Goal: Answer question/provide support: Share knowledge or assist other users

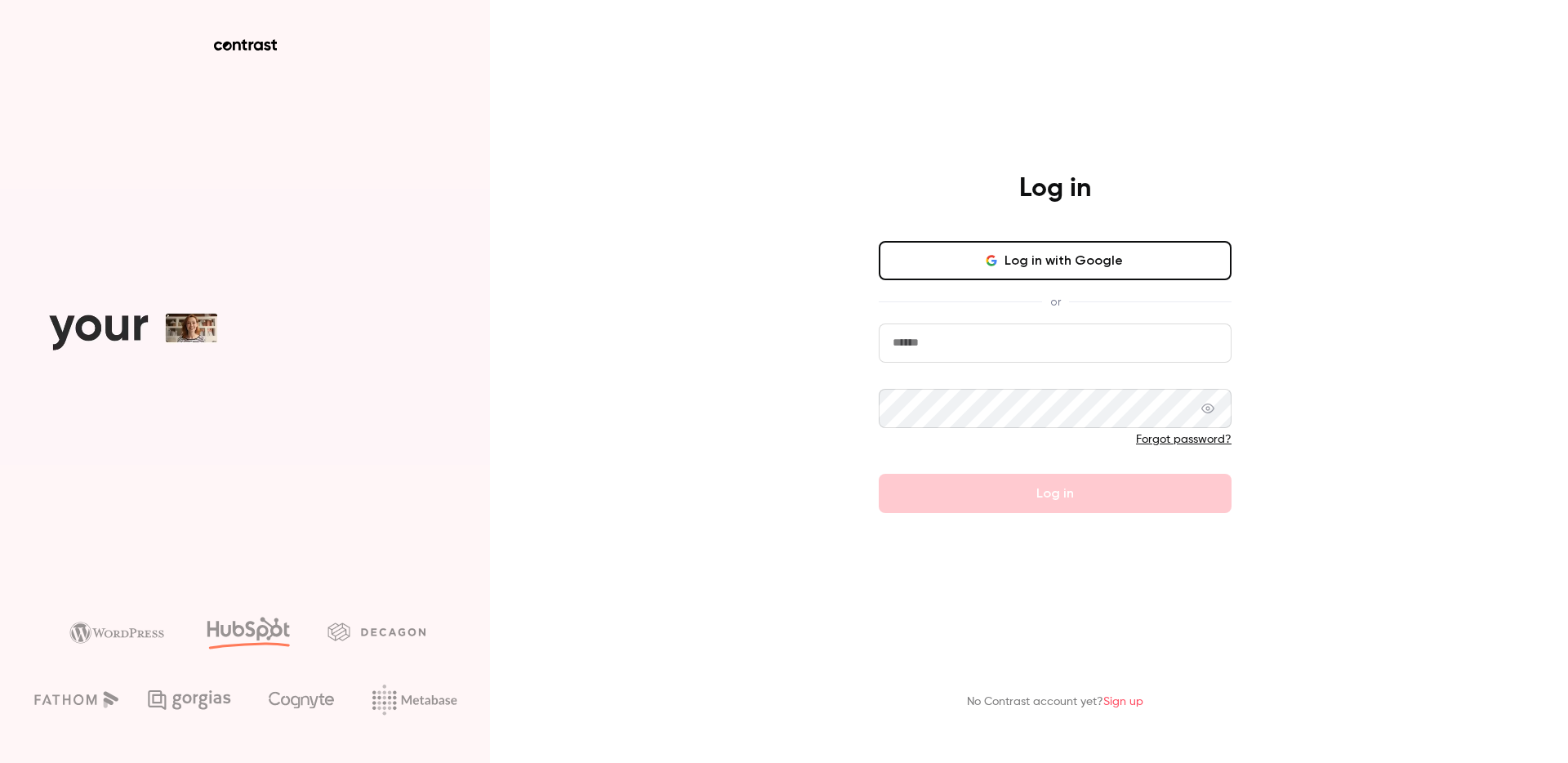
click at [996, 348] on input "email" at bounding box center [1055, 342] width 353 height 39
click at [1050, 261] on button "Log in with Google" at bounding box center [1055, 260] width 353 height 39
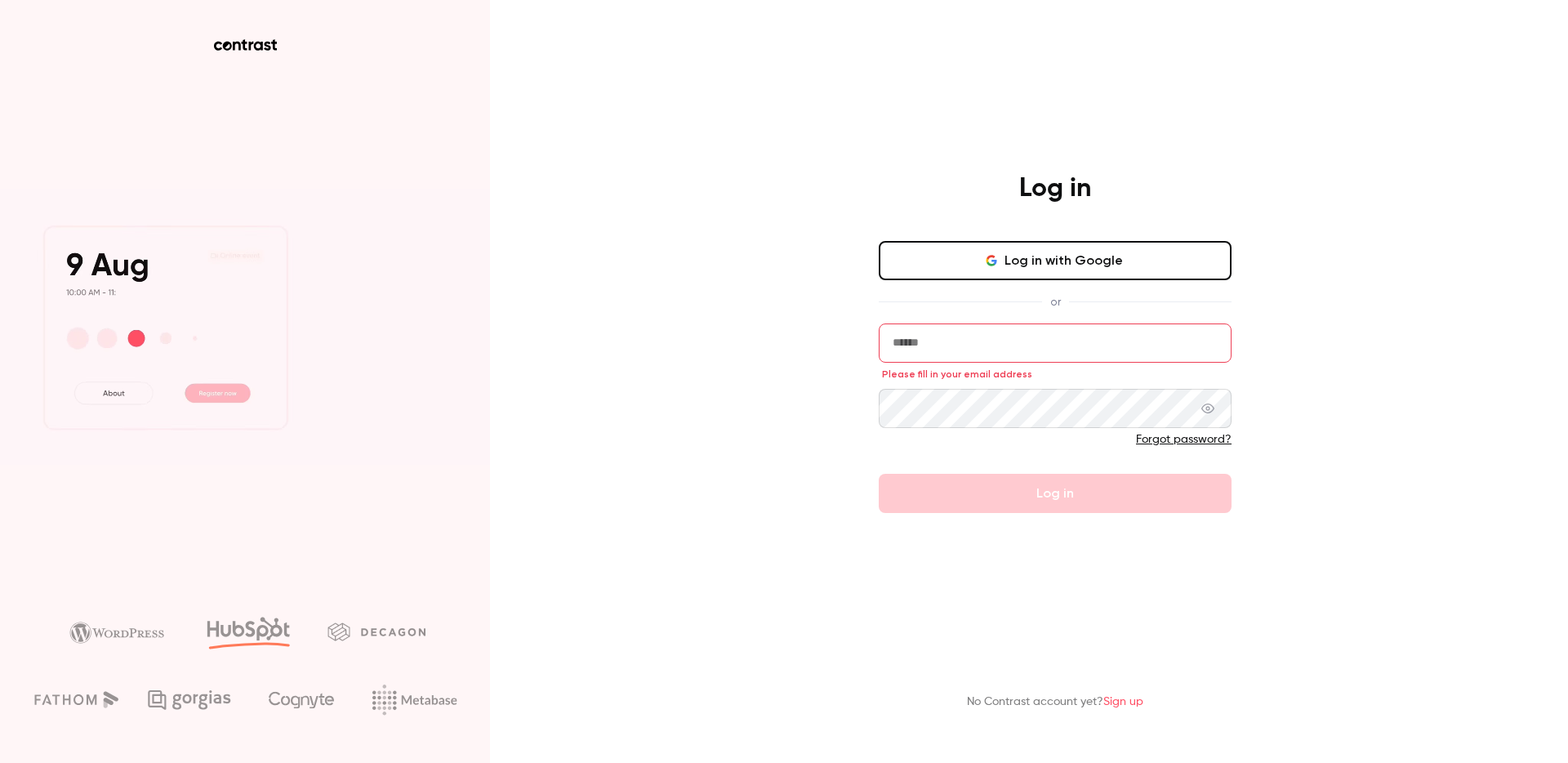
click at [937, 339] on input "email" at bounding box center [1055, 342] width 353 height 39
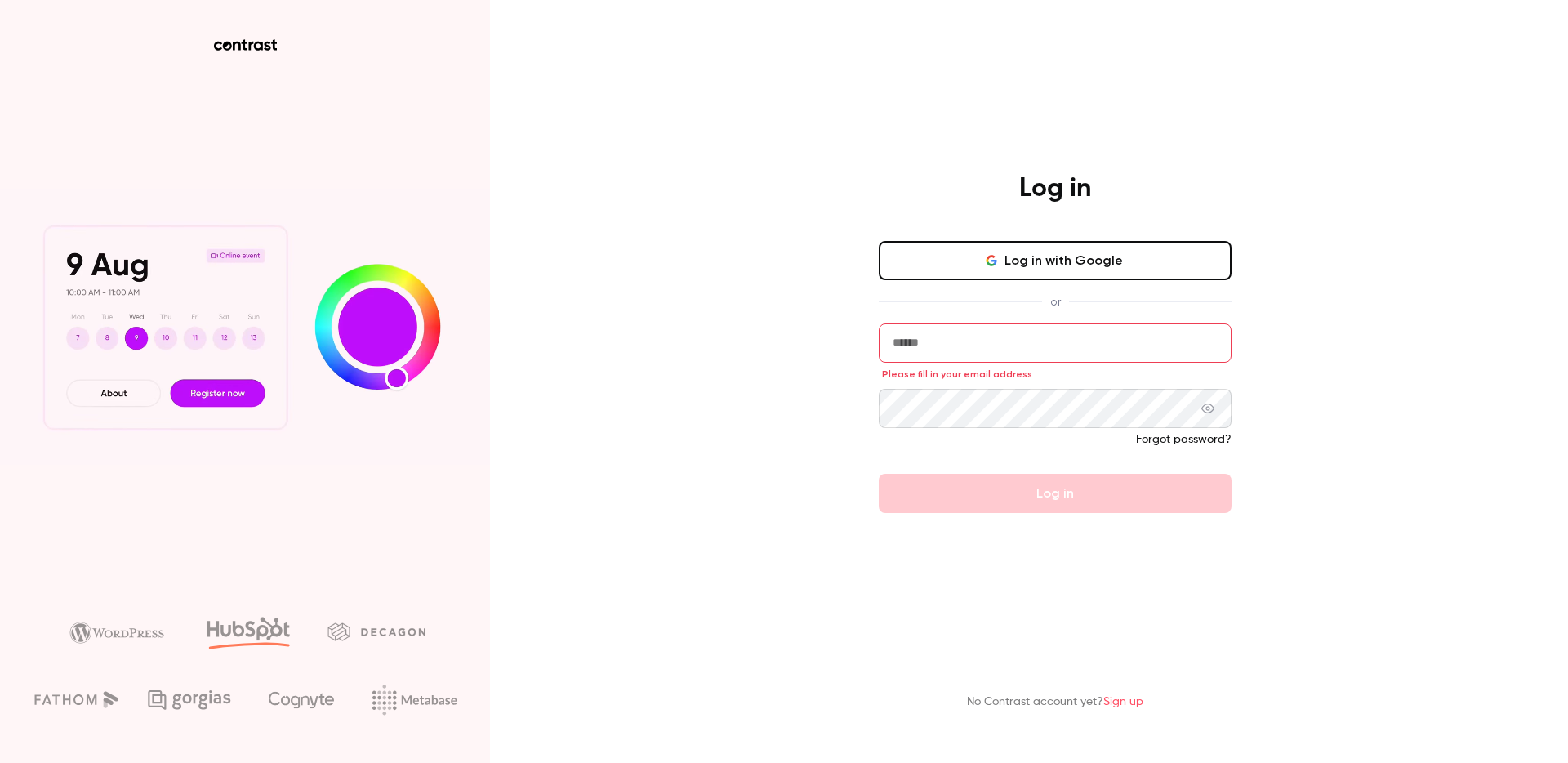
click at [1028, 353] on input "email" at bounding box center [1055, 342] width 353 height 39
paste input "**********"
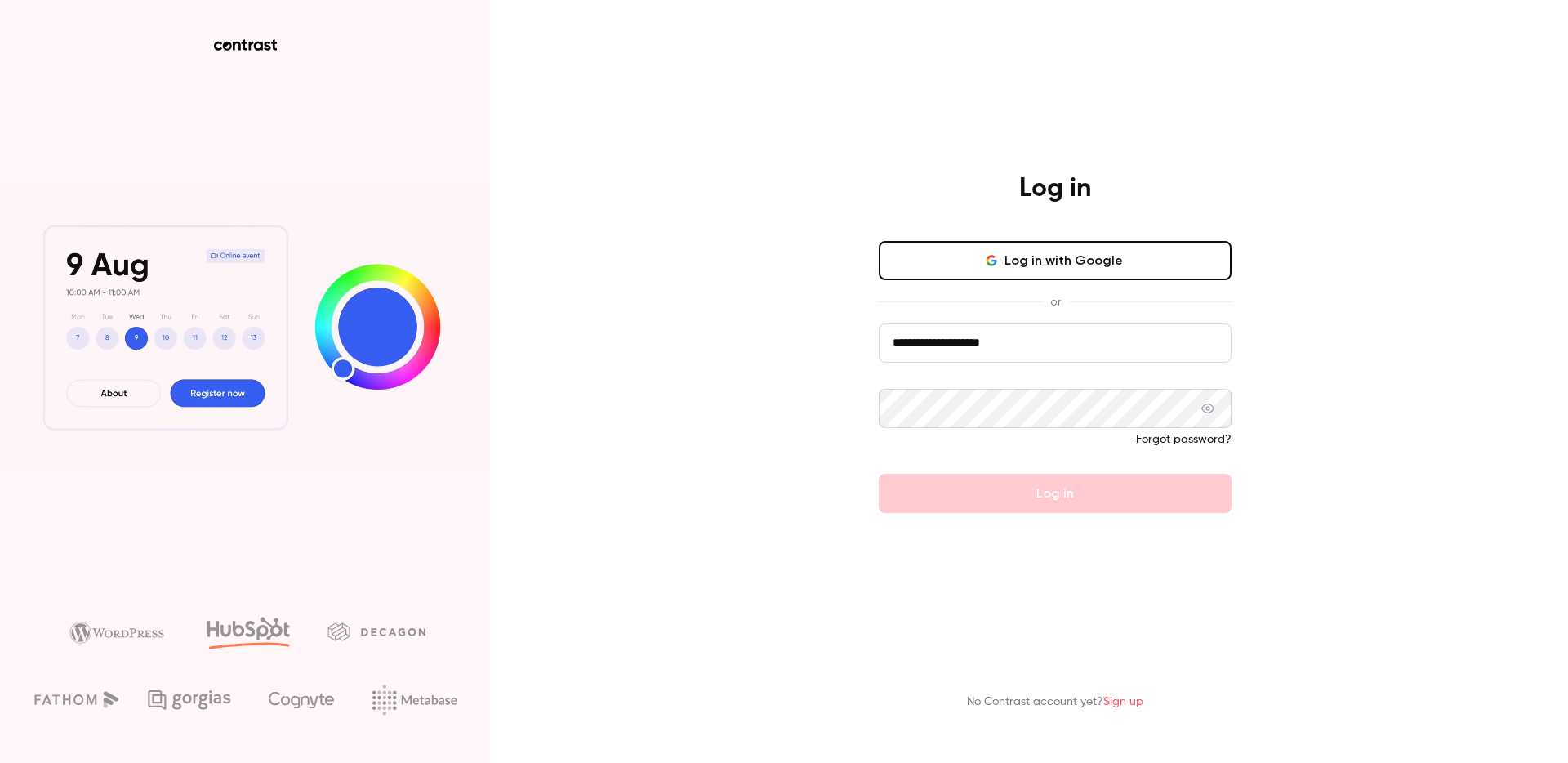
type input "**********"
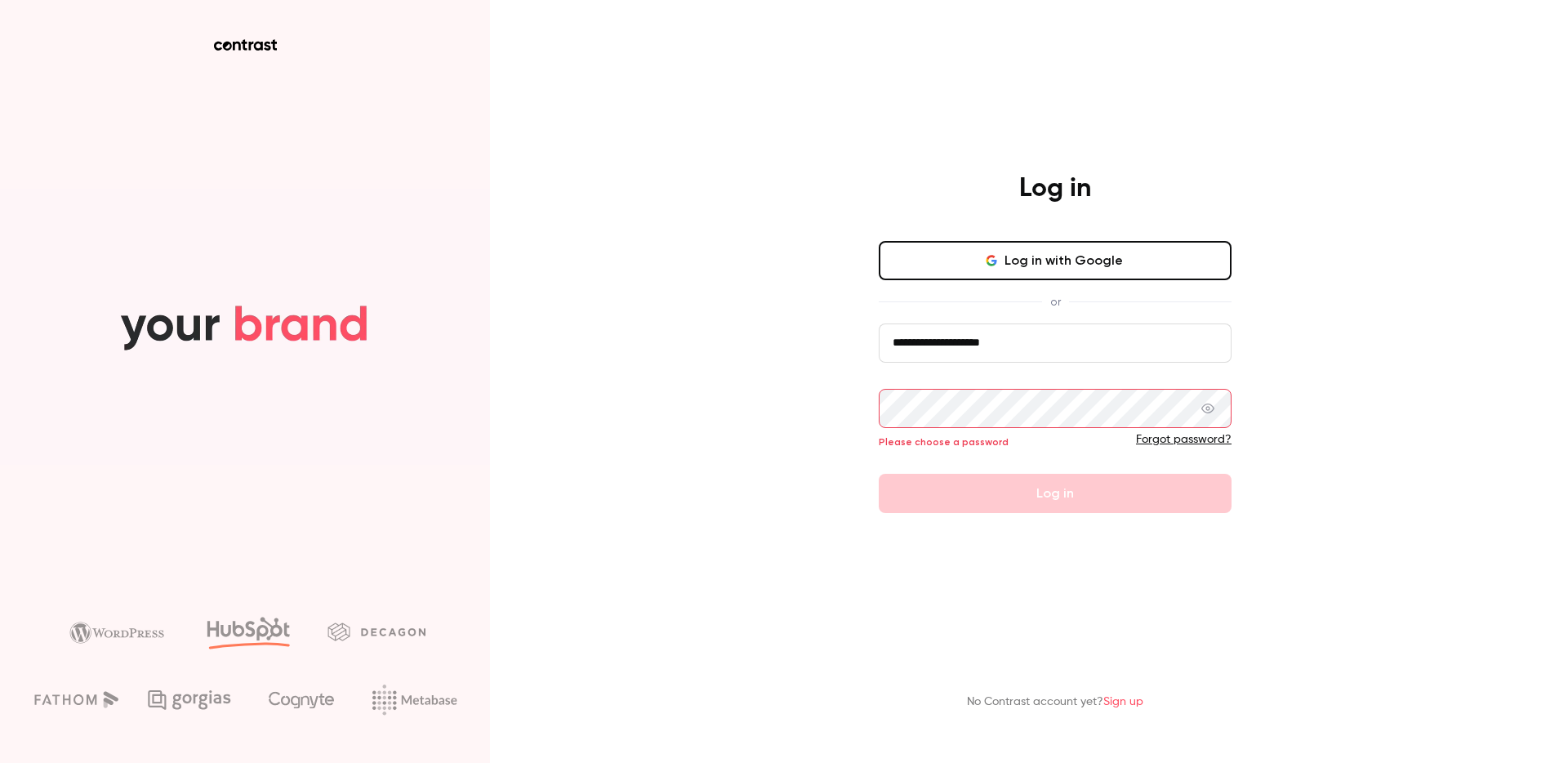
click at [878, 473] on button "Log in" at bounding box center [1055, 493] width 353 height 39
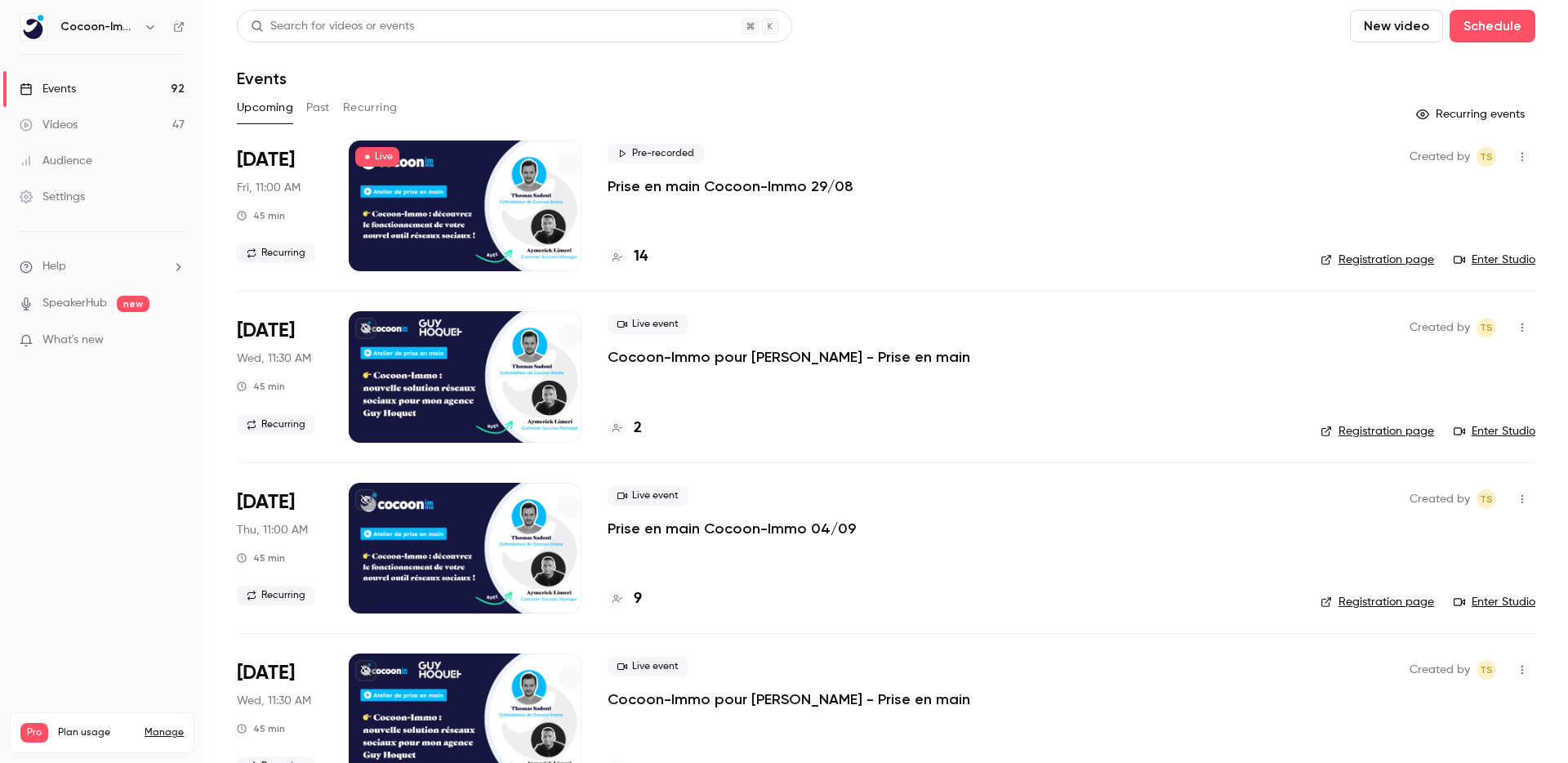
click at [716, 188] on p "Prise en main Cocoon-Immo 29/08" at bounding box center [731, 187] width 246 height 20
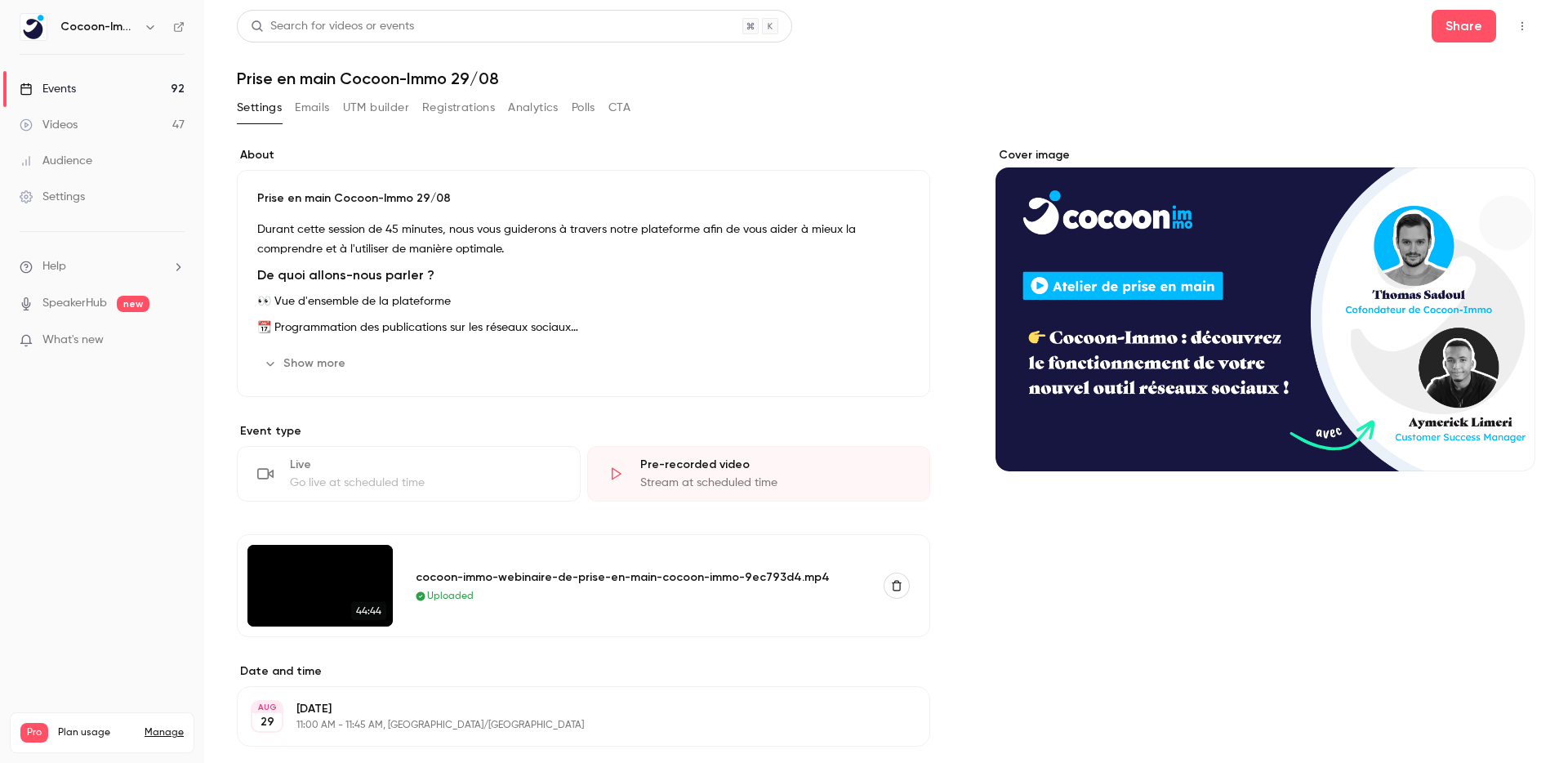
click at [1532, 2] on main "Search for videos or events Share Prise en main Cocoon-Immo 29/08 Settings Emai…" at bounding box center [885, 382] width 1363 height 763
click at [1530, 23] on button "button" at bounding box center [1522, 25] width 26 height 26
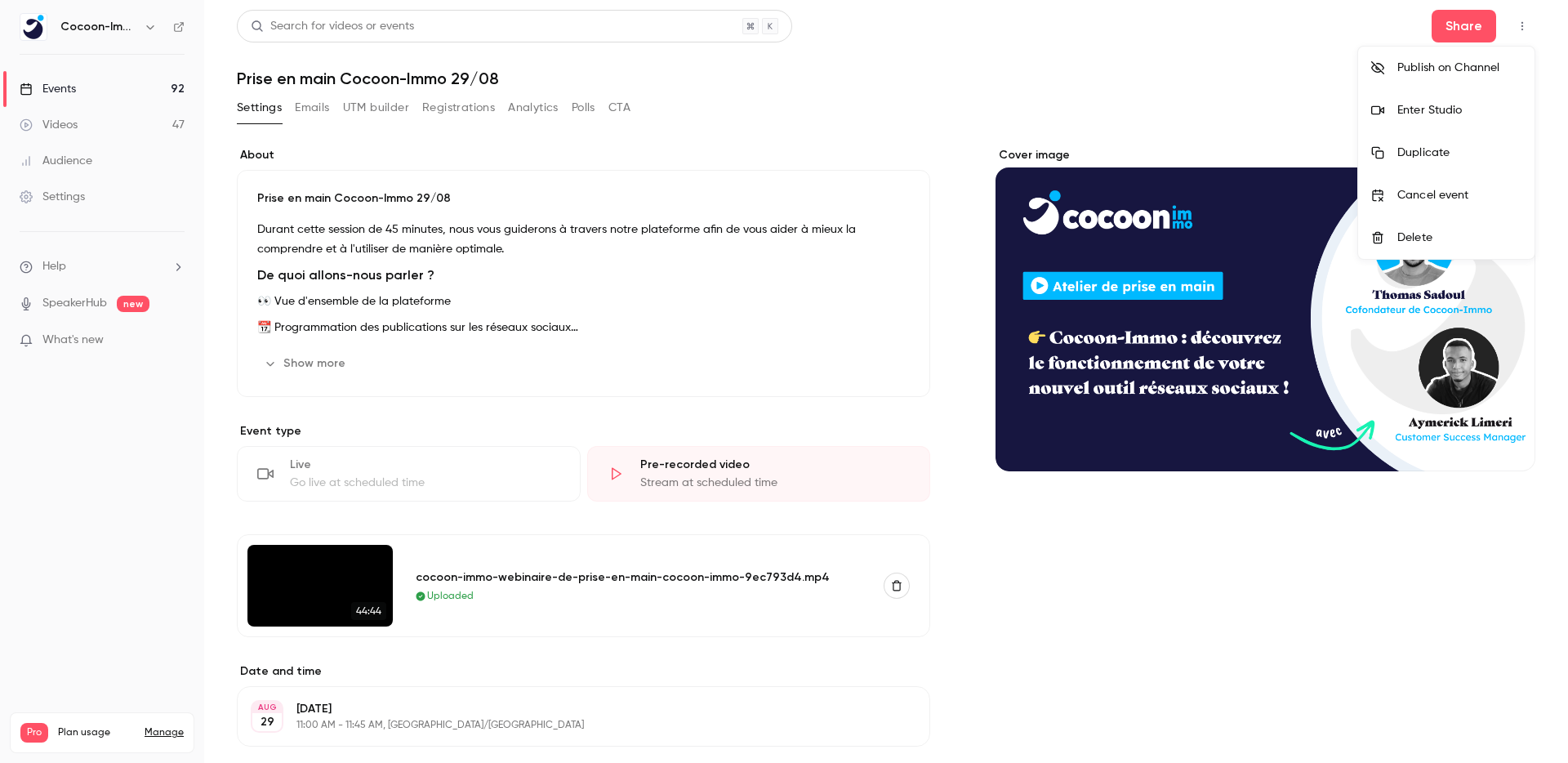
click at [1426, 107] on div "Enter Studio" at bounding box center [1459, 110] width 124 height 16
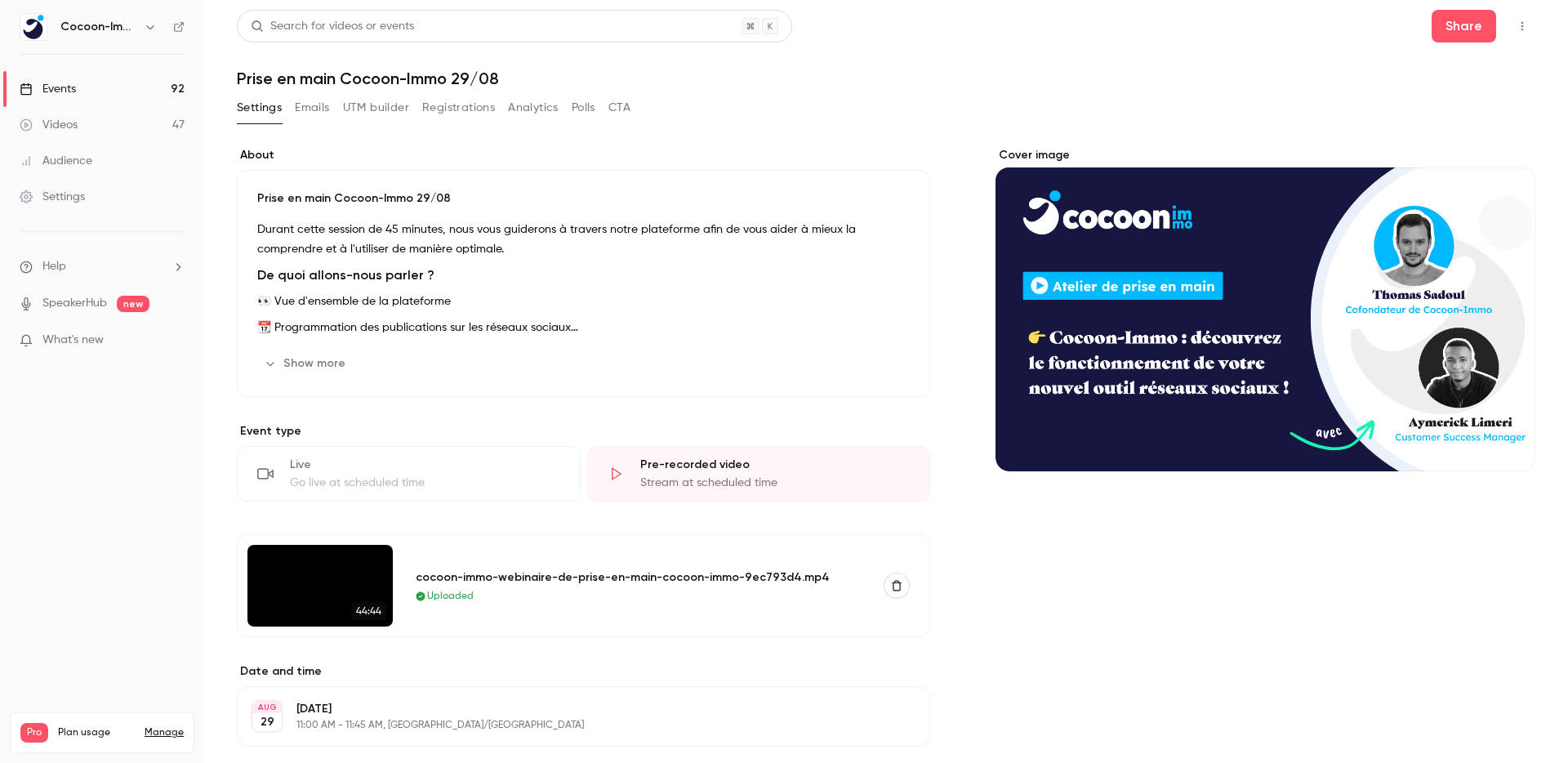
click at [471, 115] on button "Registrations" at bounding box center [459, 107] width 73 height 26
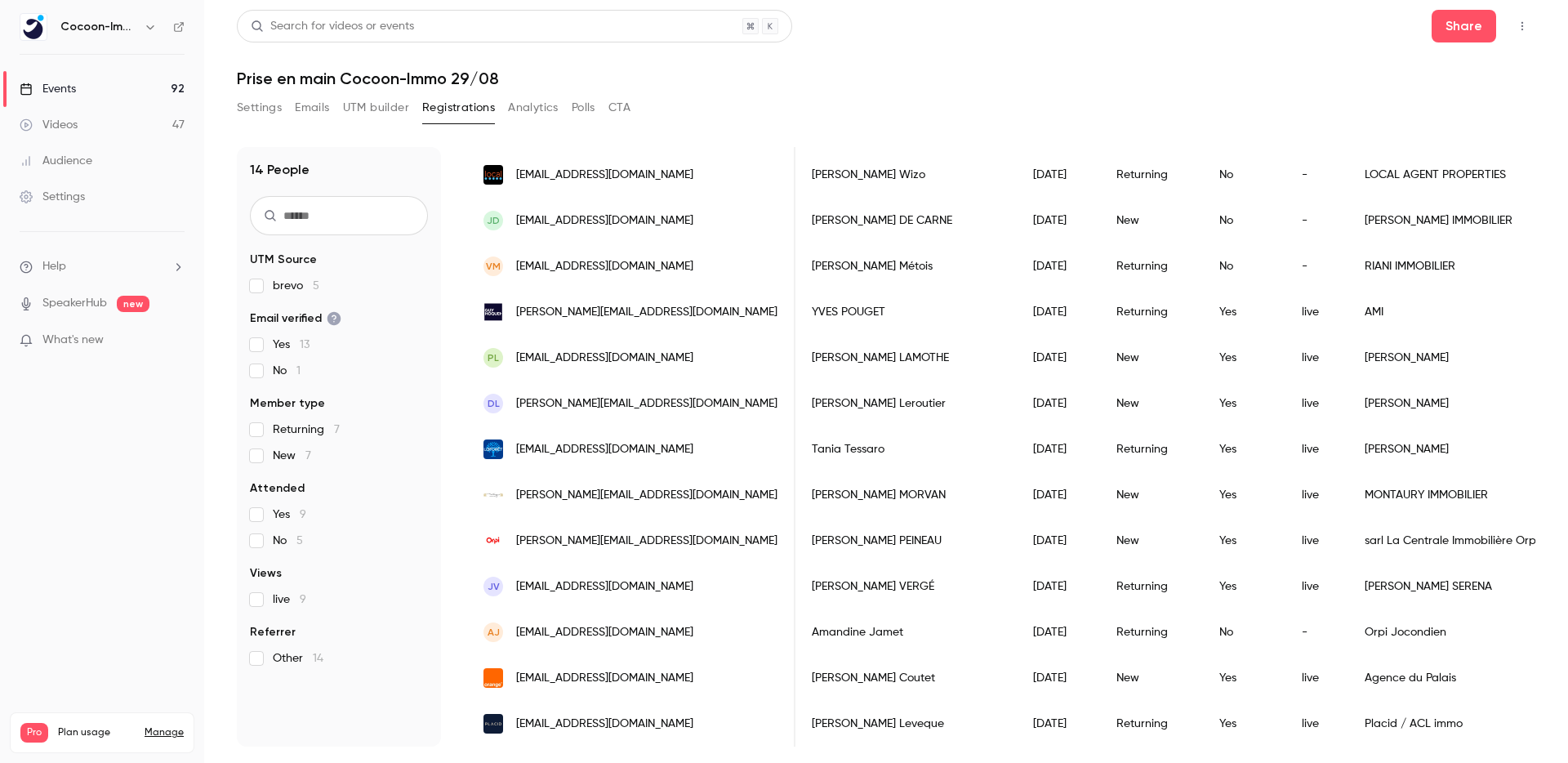
scroll to position [0, 186]
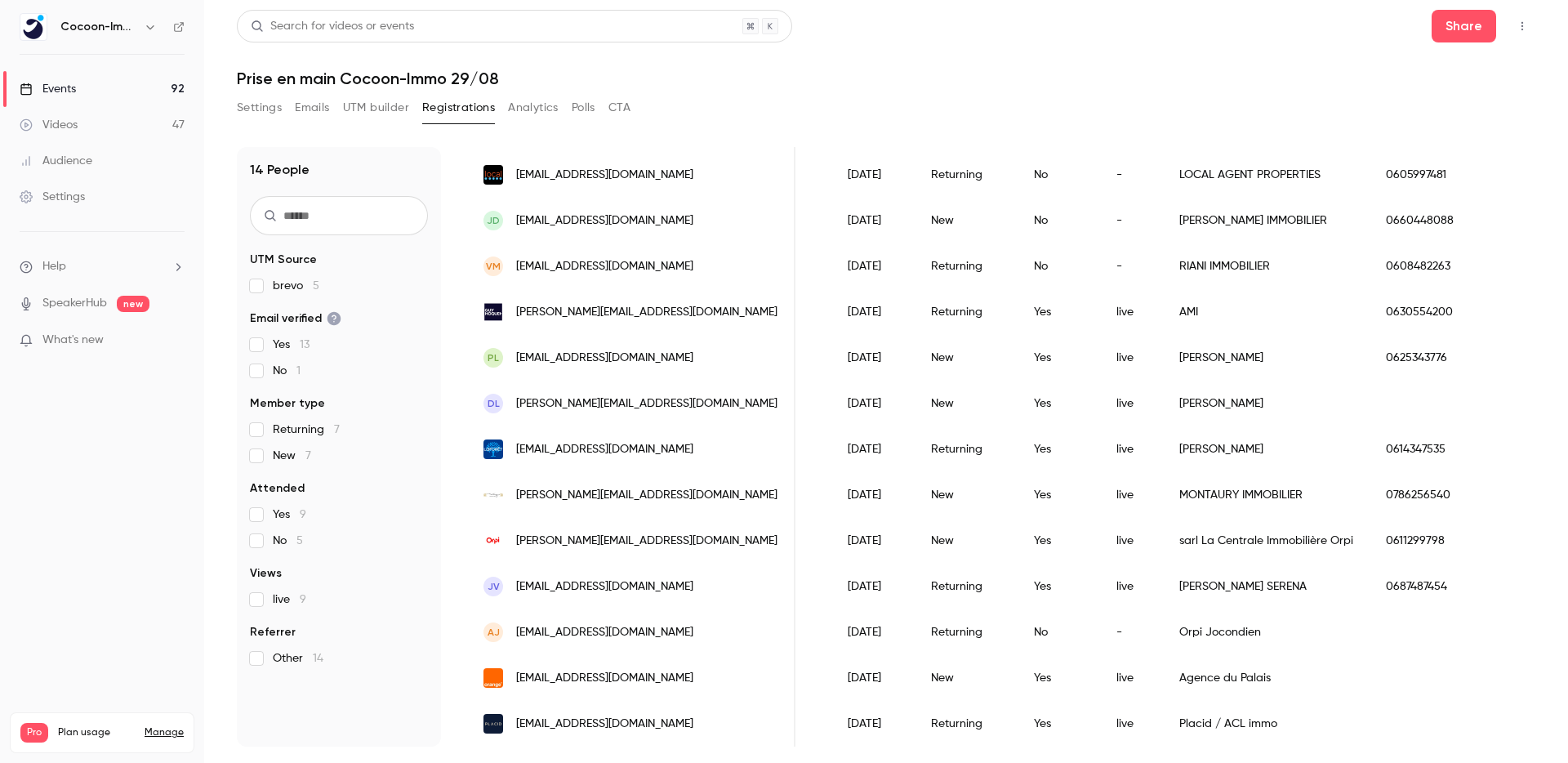
click at [1163, 585] on div "[PERSON_NAME] SERENA" at bounding box center [1266, 586] width 207 height 46
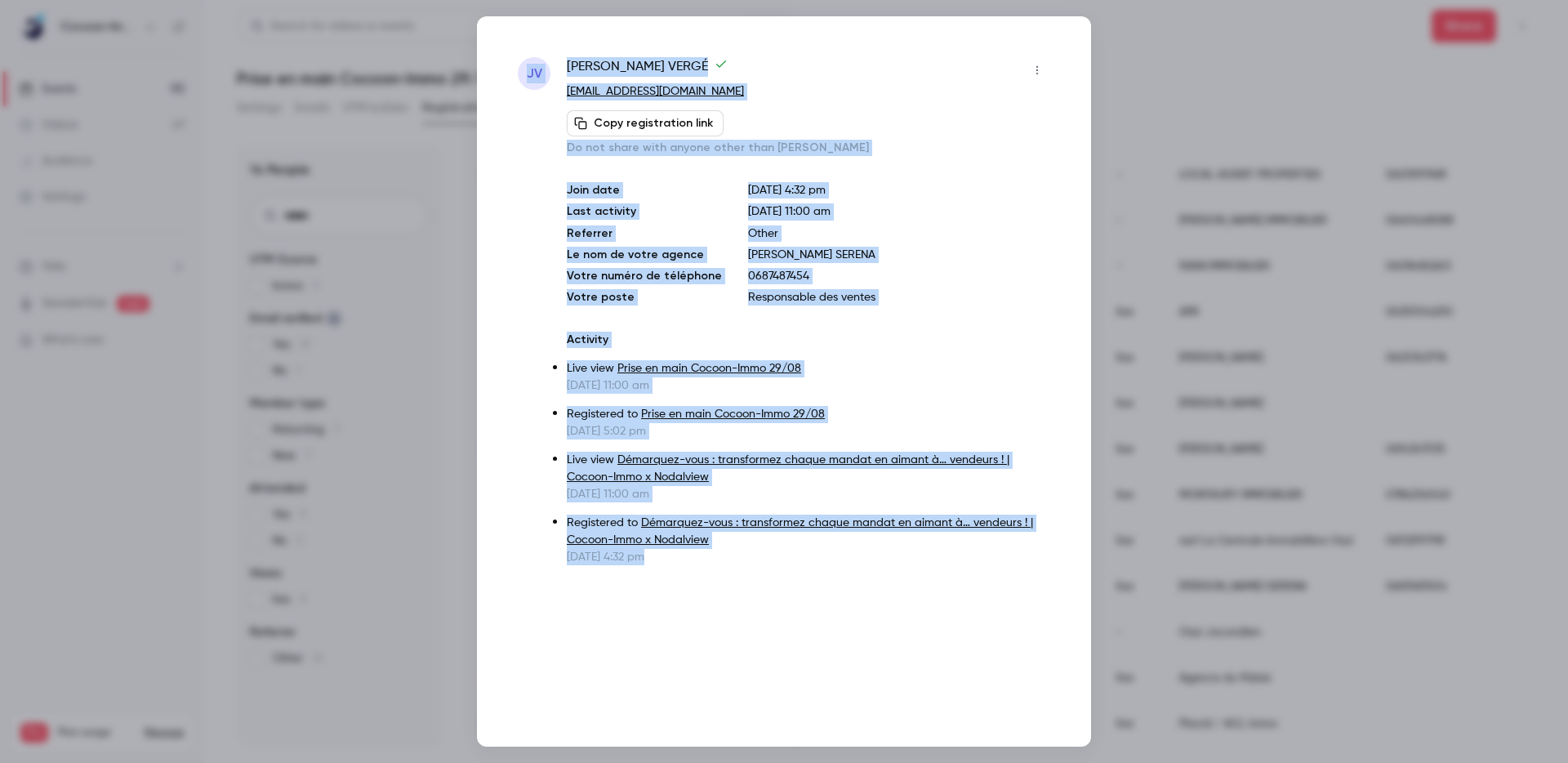
drag, startPoint x: 1138, startPoint y: 585, endPoint x: 1083, endPoint y: 585, distance: 55.0
click at [1083, 585] on div "JV [PERSON_NAME] [PERSON_NAME][EMAIL_ADDRESS][DOMAIN_NAME] Copy registration li…" at bounding box center [784, 382] width 1568 height 763
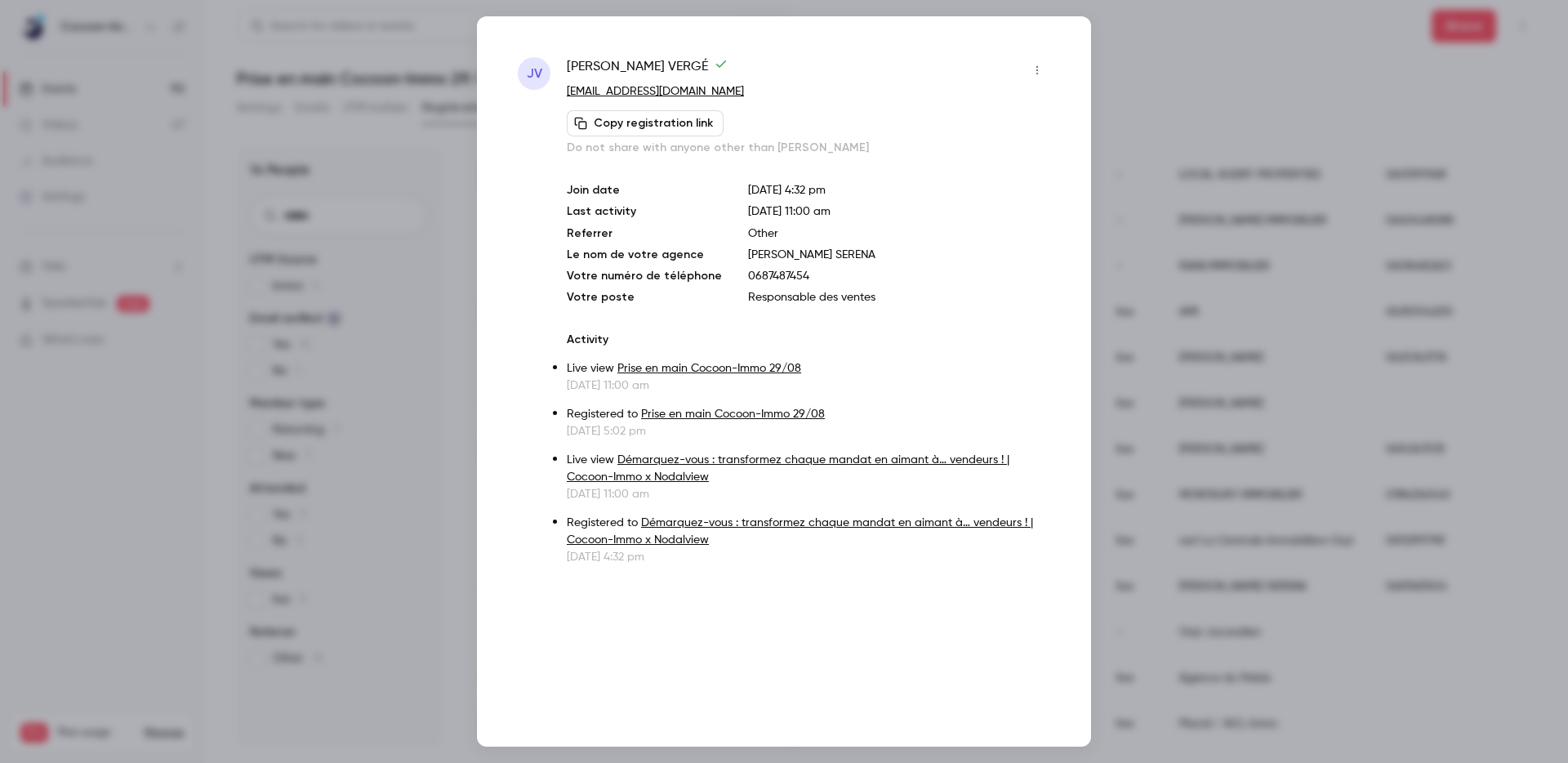
click at [782, 118] on div "Copy registration link Do not share with anyone other than [PERSON_NAME]" at bounding box center [808, 133] width 483 height 46
drag, startPoint x: 698, startPoint y: 92, endPoint x: 623, endPoint y: 91, distance: 75.0
click at [623, 91] on p "[EMAIL_ADDRESS][DOMAIN_NAME]" at bounding box center [808, 92] width 483 height 17
copy link "[DOMAIN_NAME]"
click at [1164, 84] on div at bounding box center [784, 382] width 1568 height 763
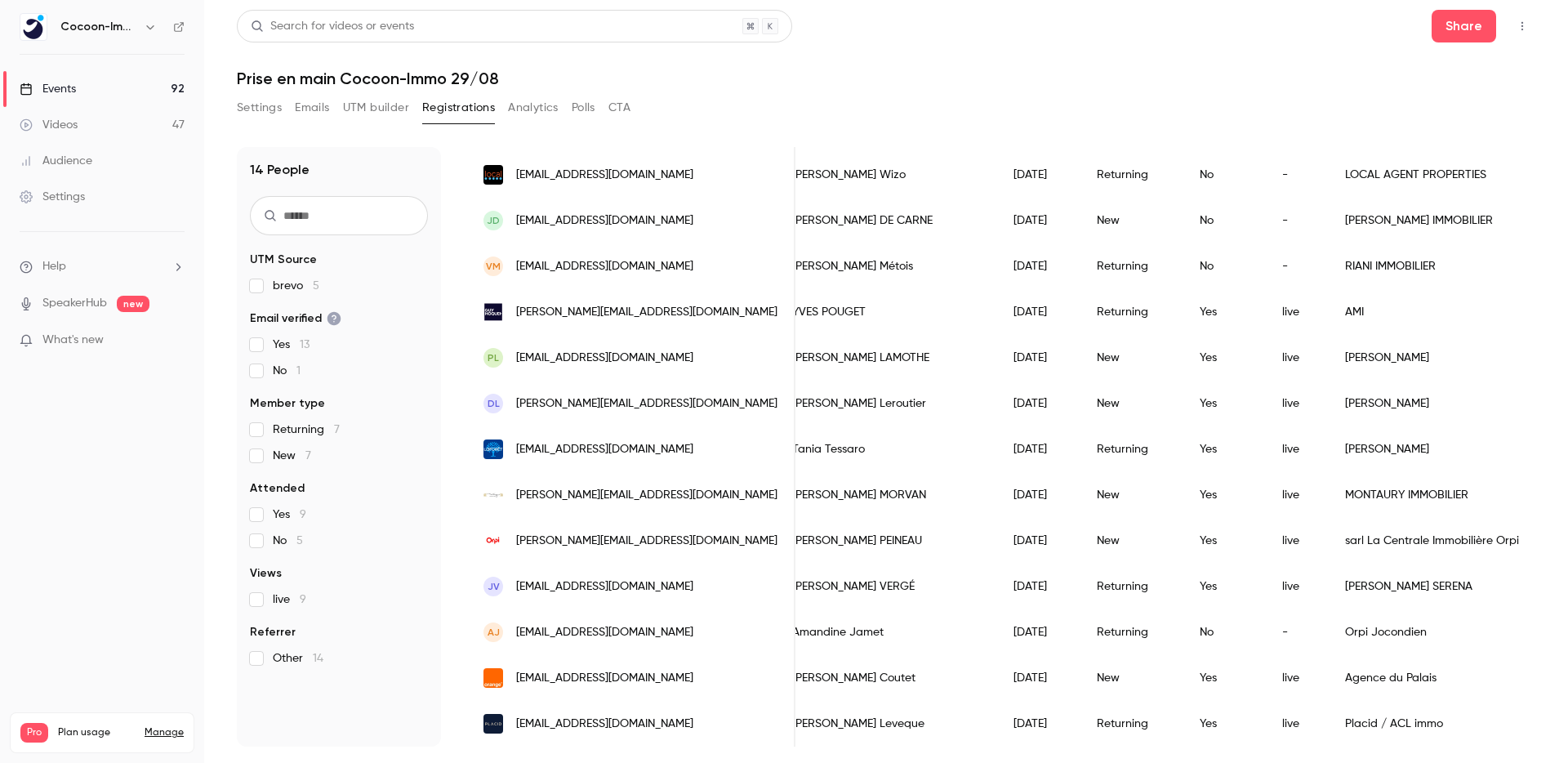
scroll to position [0, 0]
